Goal: Browse casually

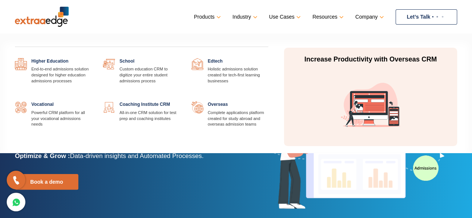
click at [268, 58] on link at bounding box center [268, 58] width 0 height 0
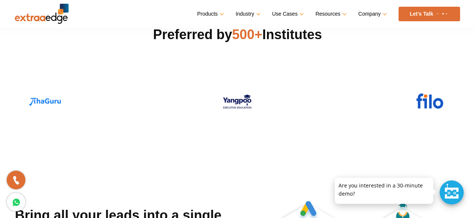
scroll to position [208, 0]
click at [420, 98] on img at bounding box center [430, 102] width 50 height 26
click at [428, 103] on img at bounding box center [430, 115] width 50 height 26
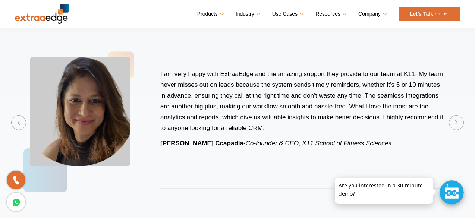
scroll to position [1612, 0]
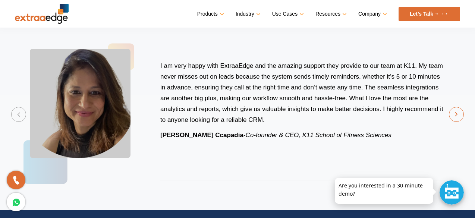
click at [454, 119] on button "Next" at bounding box center [456, 114] width 15 height 15
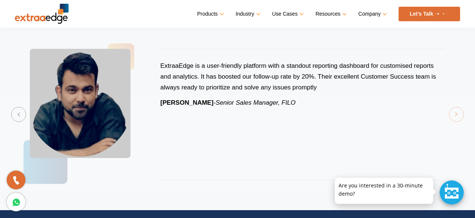
click at [454, 119] on div "ExtraaEdge is a user-friendly platform with a standout reporting dashboard for …" at bounding box center [237, 114] width 445 height 161
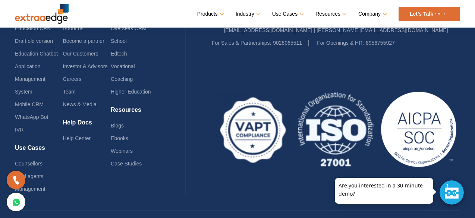
scroll to position [2376, 0]
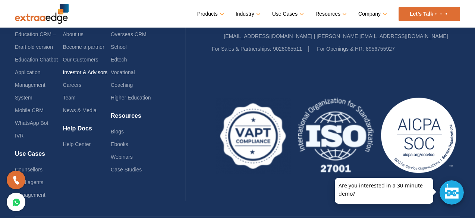
click at [98, 71] on link "Investor & Advisors" at bounding box center [85, 72] width 45 height 6
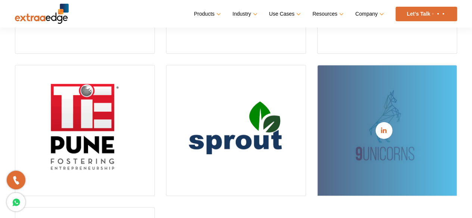
scroll to position [258, 0]
